Goal: Find specific page/section: Find specific page/section

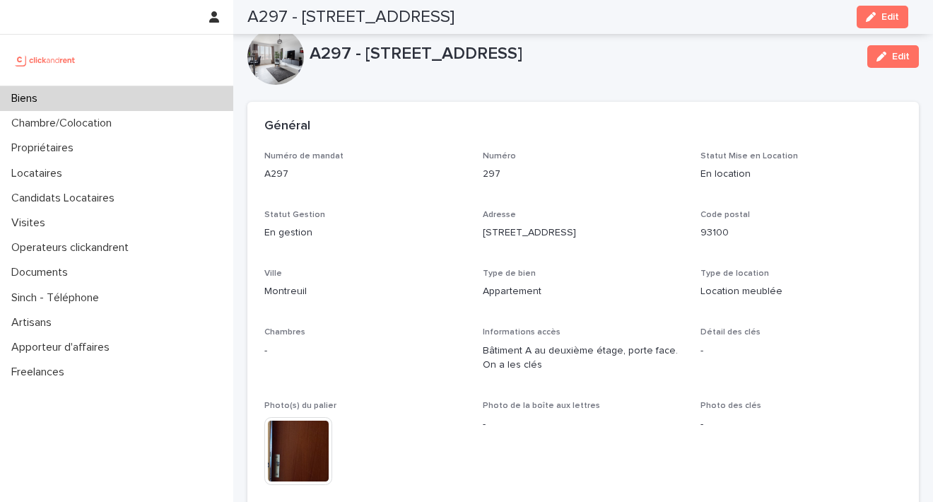
scroll to position [773, 0]
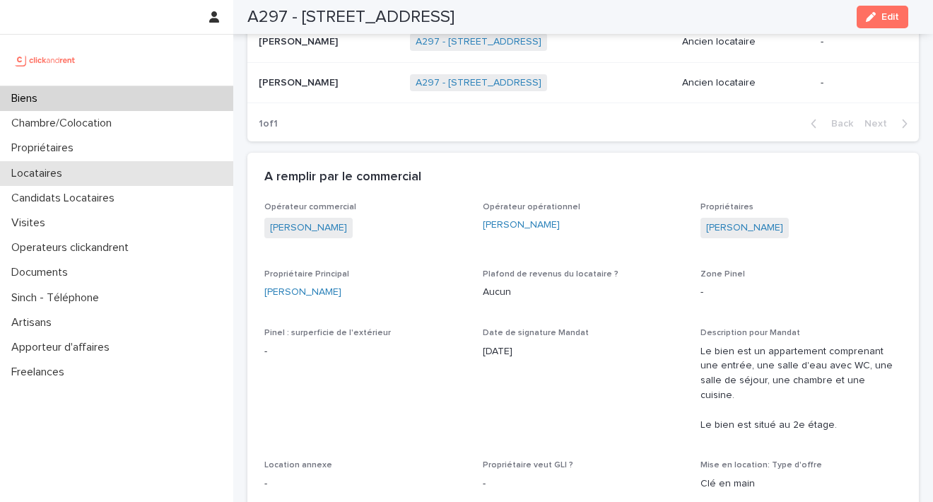
click at [141, 175] on div "Locataires" at bounding box center [116, 173] width 233 height 25
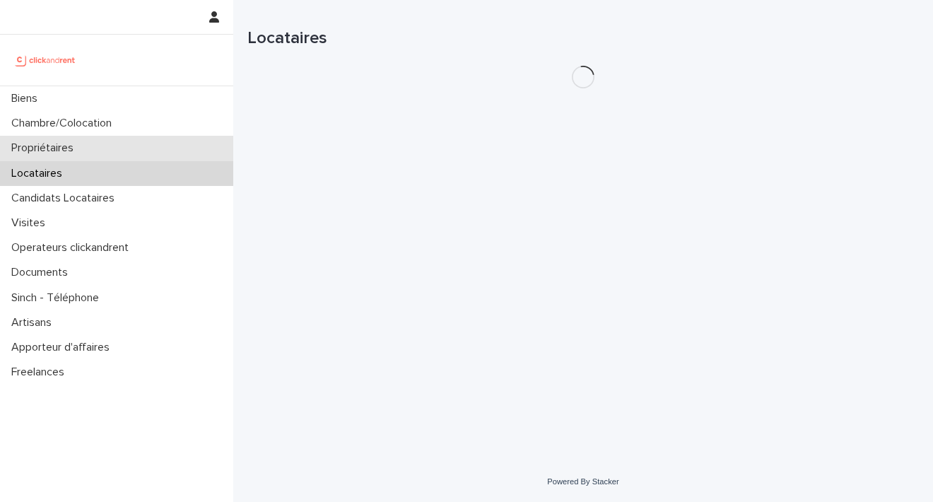
click at [142, 136] on div "Propriétaires" at bounding box center [116, 148] width 233 height 25
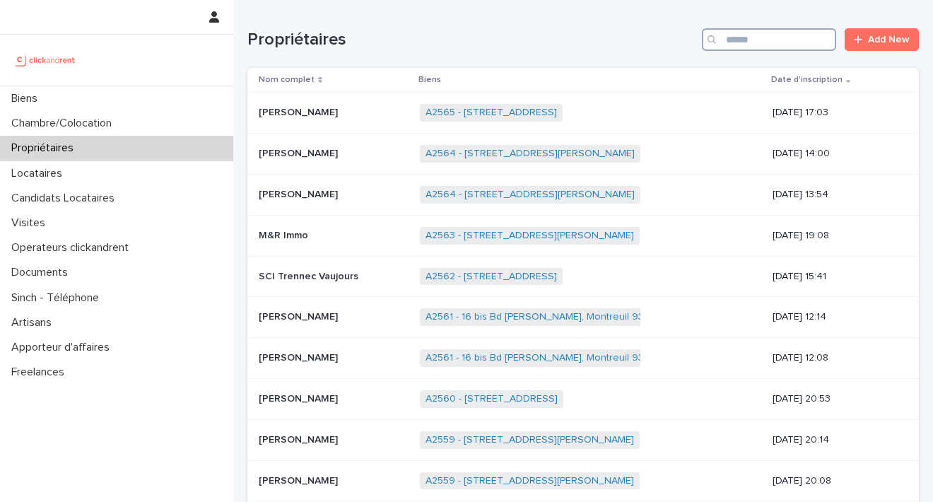
click at [732, 45] on input "Search" at bounding box center [769, 39] width 134 height 23
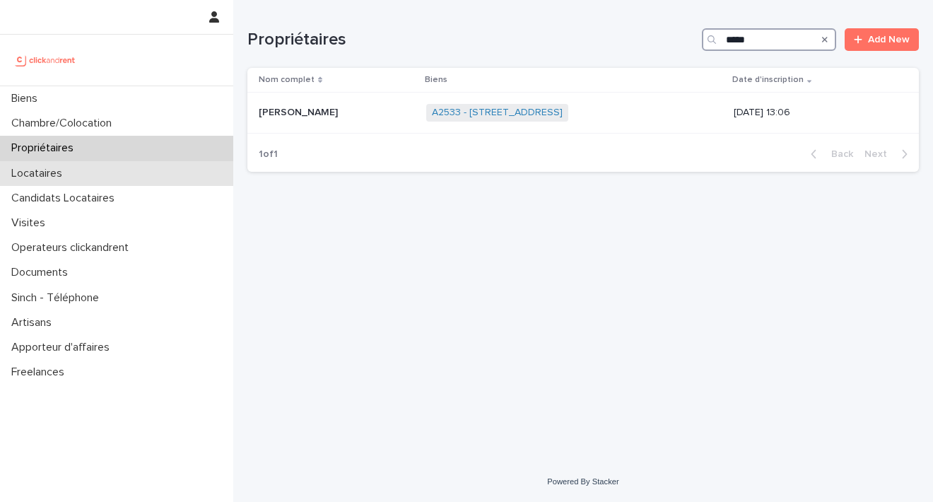
type input "*****"
click at [81, 175] on div "Locataires" at bounding box center [116, 173] width 233 height 25
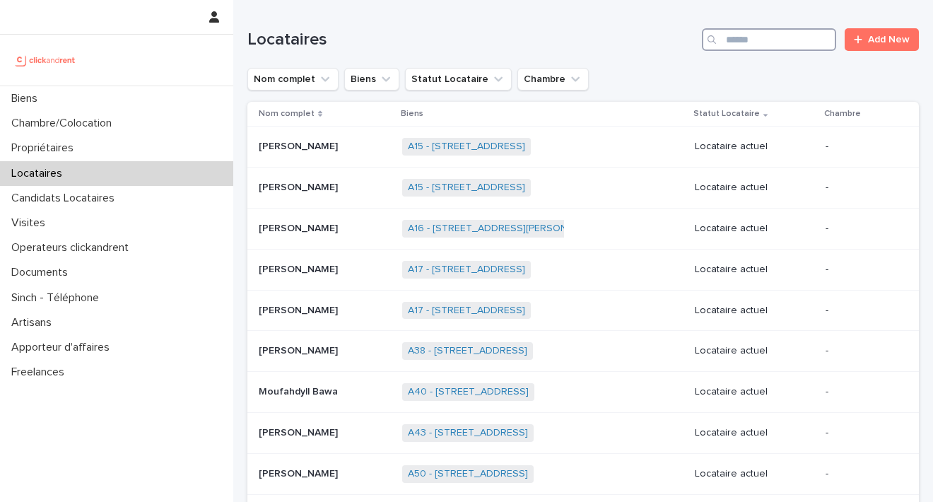
click at [726, 36] on input "Search" at bounding box center [769, 39] width 134 height 23
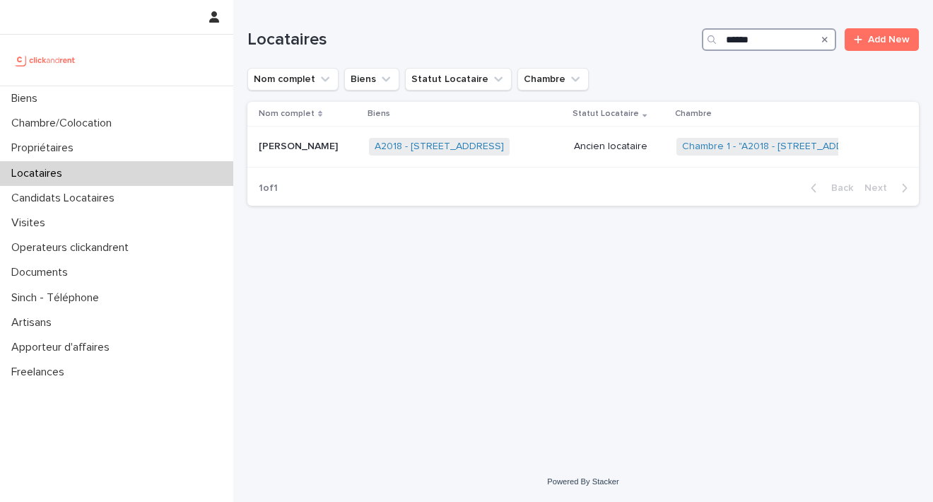
type input "******"
drag, startPoint x: 726, startPoint y: 36, endPoint x: 439, endPoint y: 148, distance: 308.2
click at [439, 148] on link "A2018 - [STREET_ADDRESS]" at bounding box center [439, 147] width 129 height 12
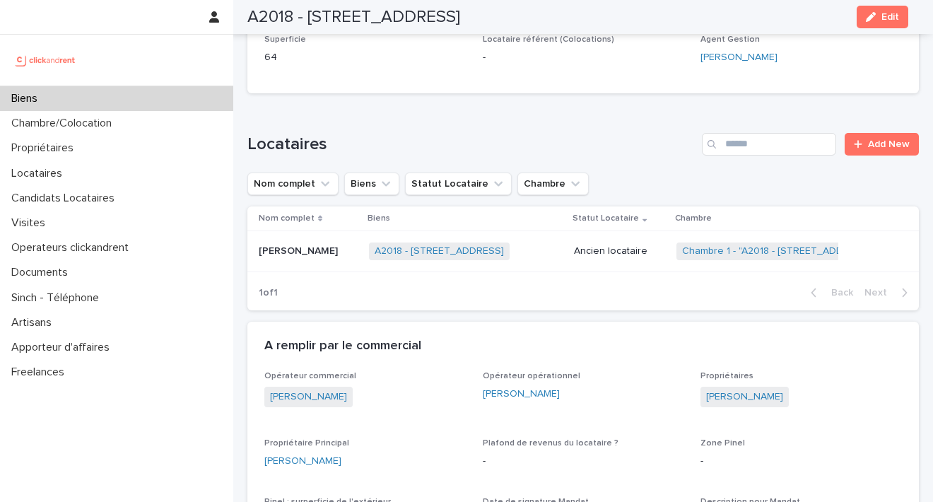
scroll to position [548, 0]
